Goal: Information Seeking & Learning: Learn about a topic

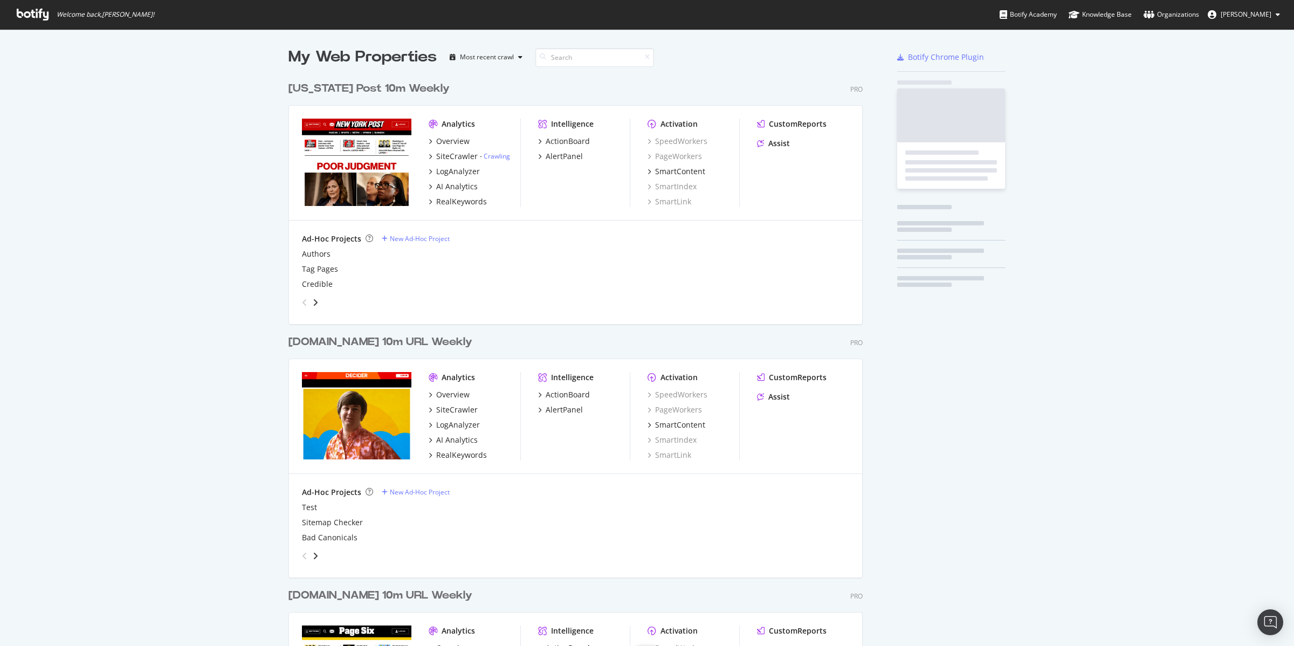
scroll to position [1282, 573]
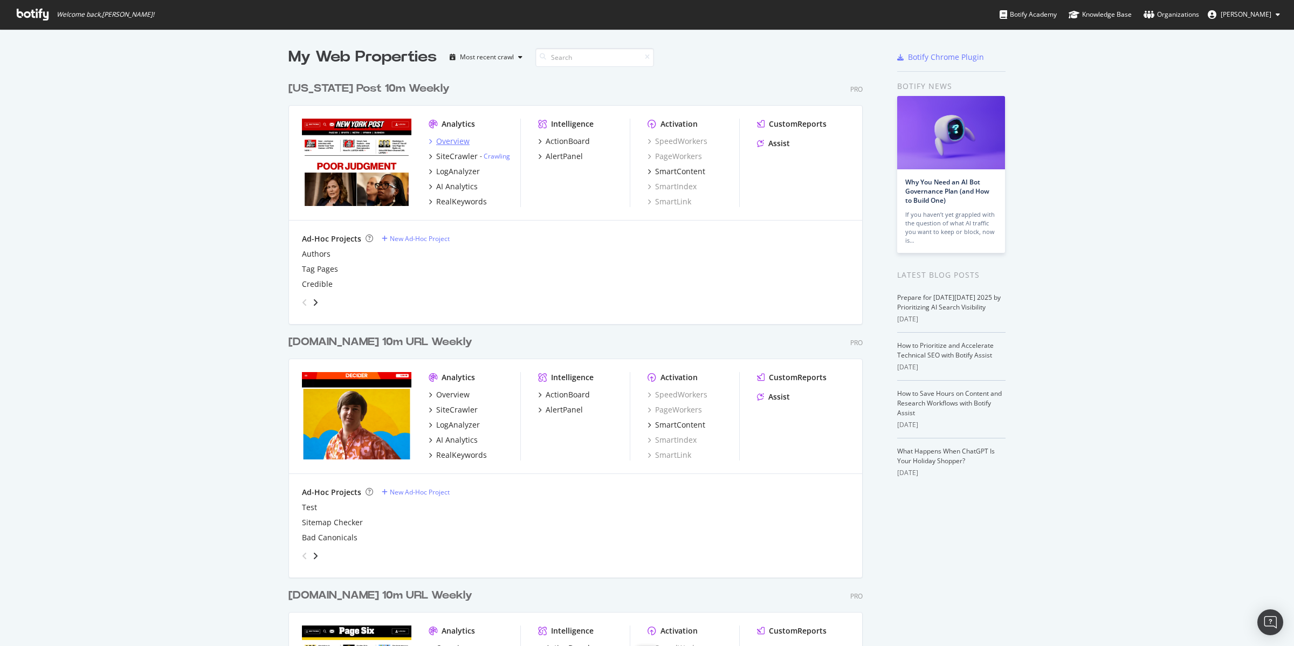
click at [449, 140] on div "Overview" at bounding box center [452, 141] width 33 height 11
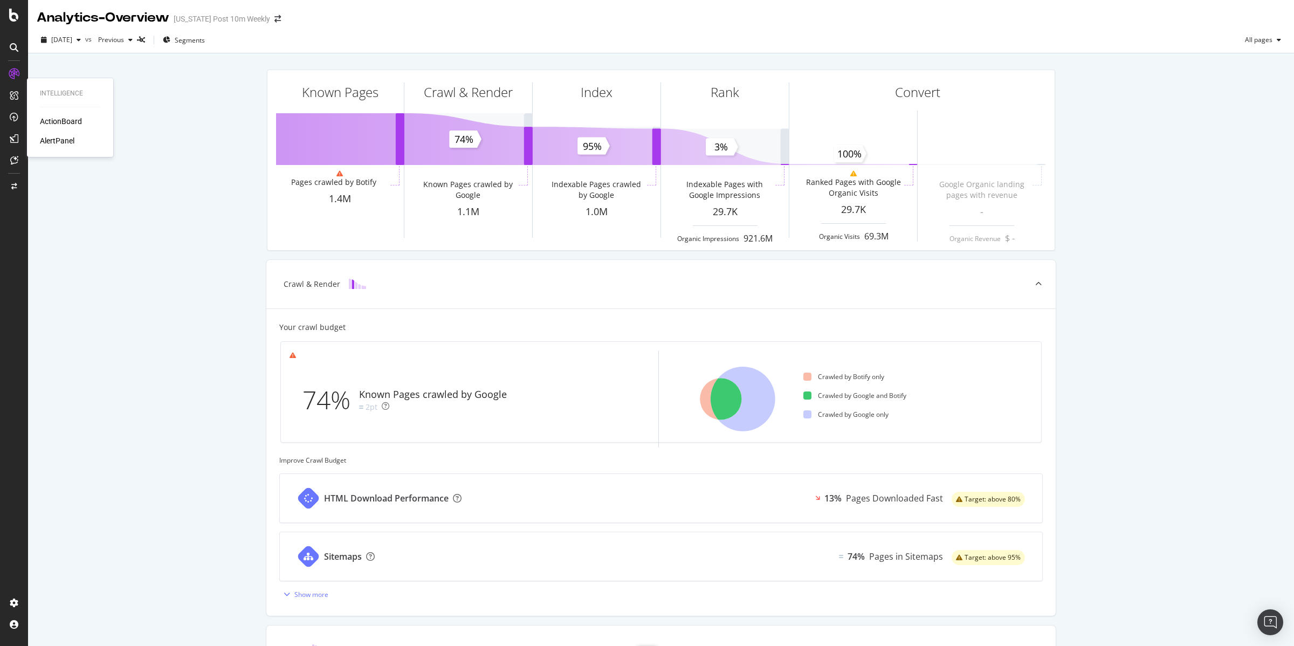
click at [53, 118] on div "ActionBoard" at bounding box center [61, 121] width 42 height 11
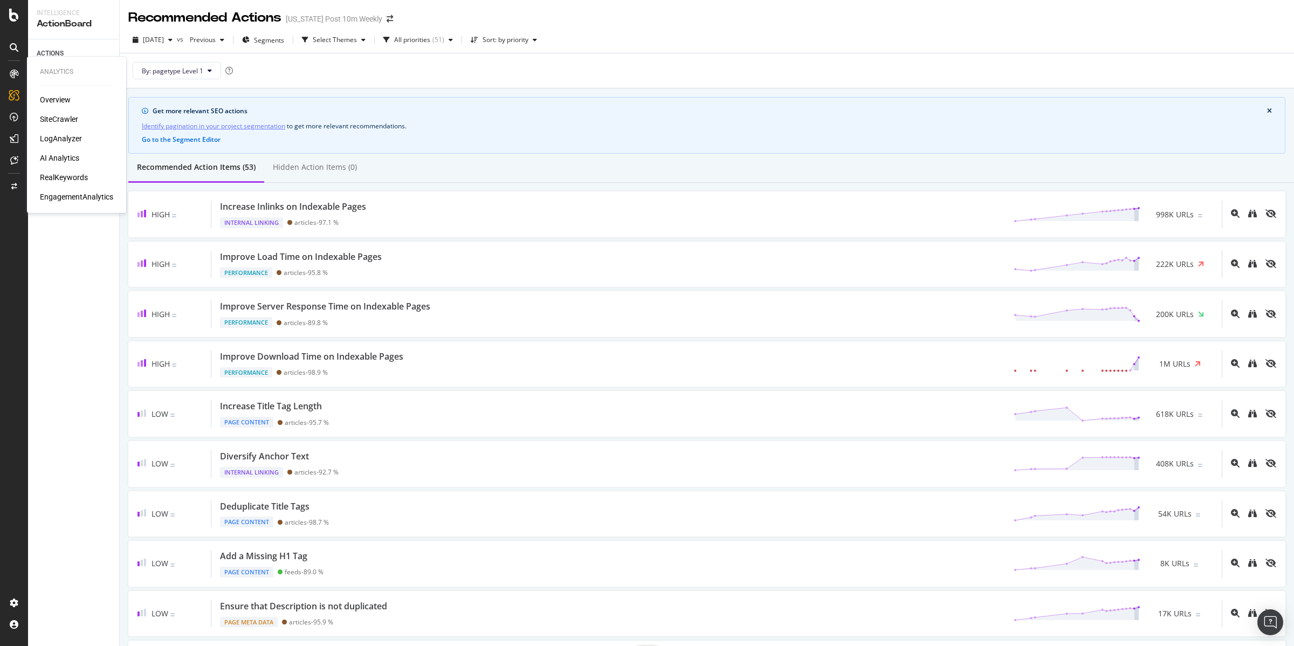
click at [60, 137] on div "LogAnalyzer" at bounding box center [61, 138] width 42 height 11
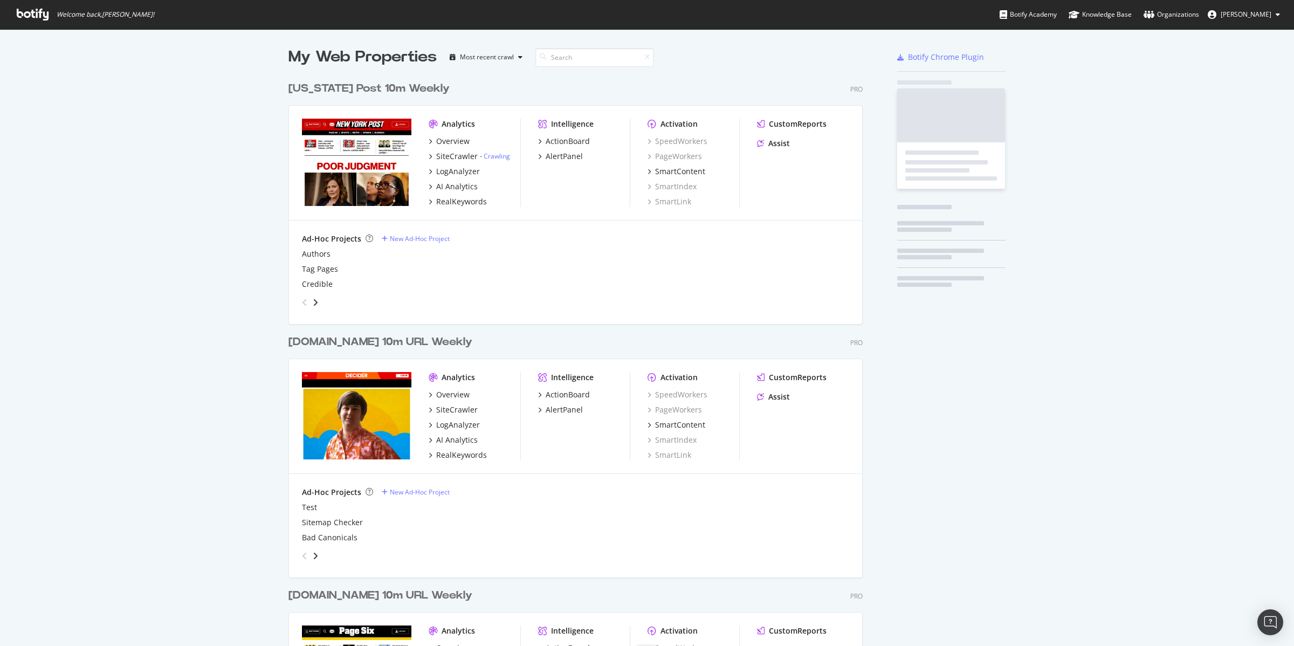
scroll to position [1282, 573]
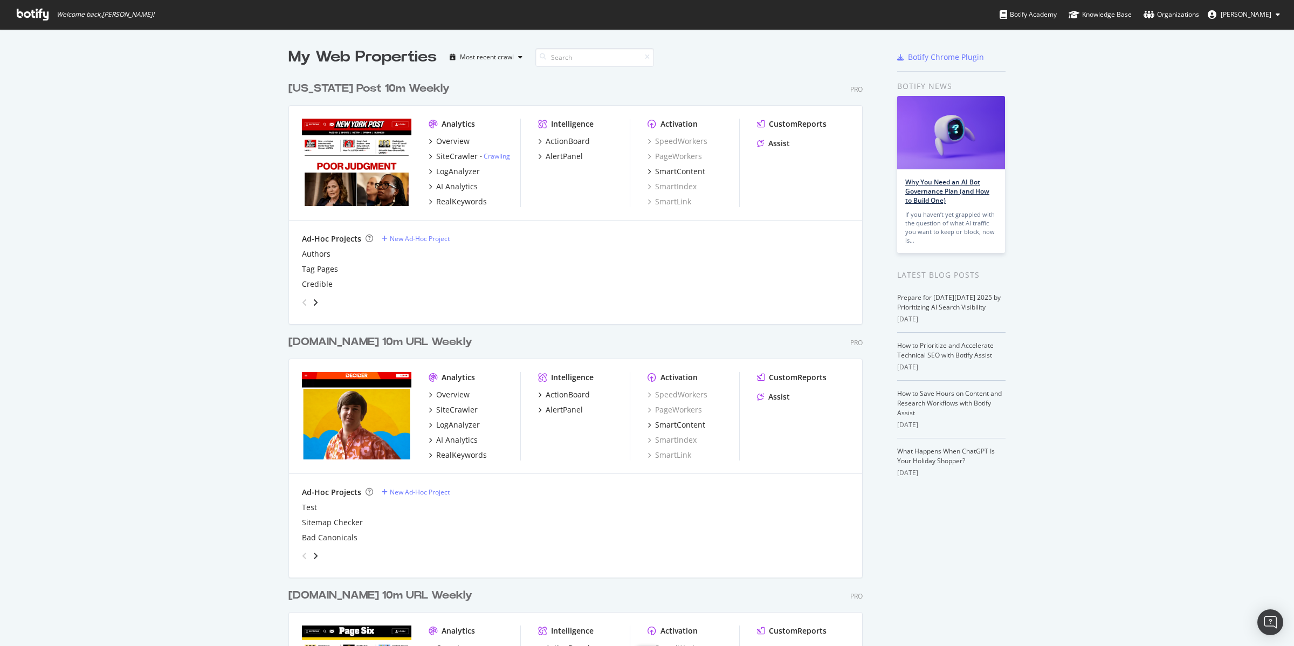
click at [920, 184] on link "Why You Need an AI Bot Governance Plan (and How to Build One)" at bounding box center [947, 190] width 84 height 27
